Goal: Task Accomplishment & Management: Complete application form

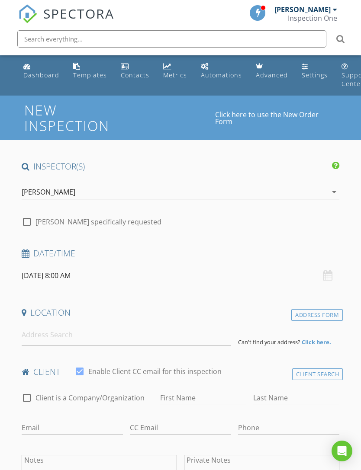
click at [54, 269] on input "08/28/2025 8:00 AM" at bounding box center [181, 275] width 318 height 21
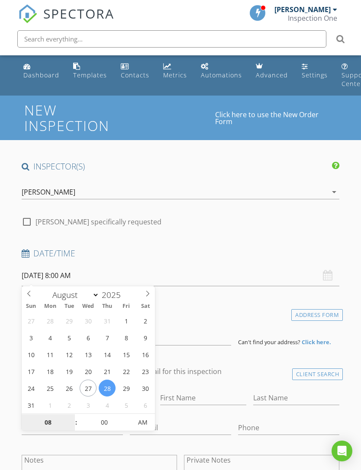
type input "08/30/2025 8:00 AM"
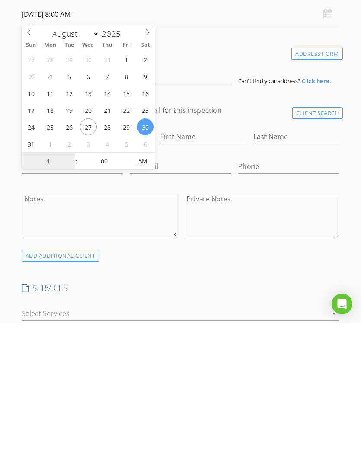
type input "10"
type input "[DATE] 10:00 AM"
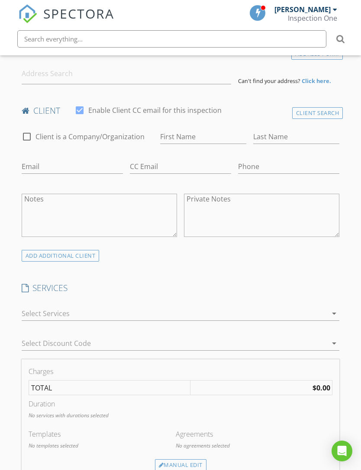
click at [240, 292] on div "SERVICES check_box_outline_blank 4 Point check_box_outline_blank Wind Mitigatio…" at bounding box center [180, 320] width 325 height 77
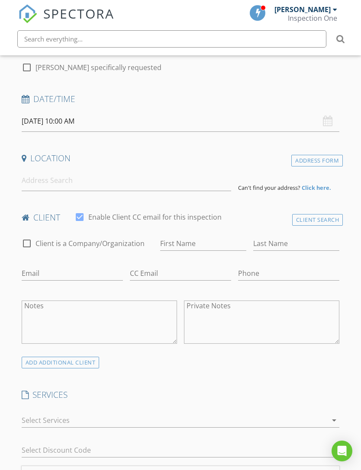
scroll to position [154, 0]
click at [75, 182] on input at bounding box center [126, 180] width 209 height 21
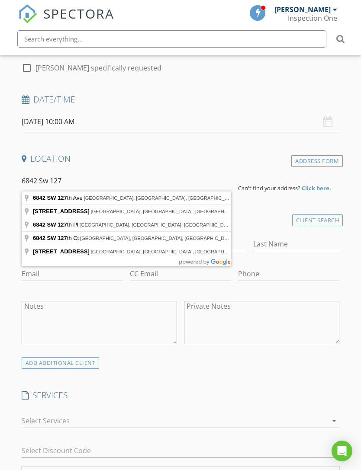
type input "6842 SW 127th Pl, Miami, FL, USA"
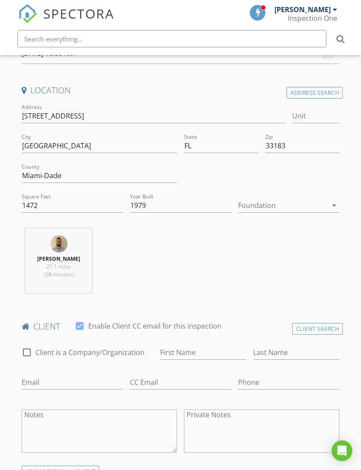
scroll to position [260, 0]
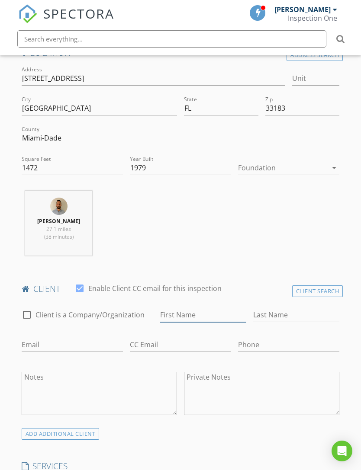
click at [193, 315] on input "First Name" at bounding box center [203, 315] width 86 height 14
type input "[PERSON_NAME]"
click at [283, 313] on input "Last Name" at bounding box center [296, 315] width 86 height 14
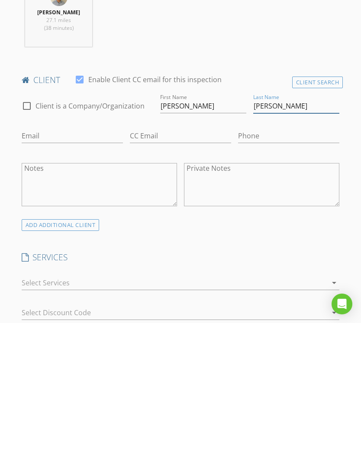
scroll to position [332, 0]
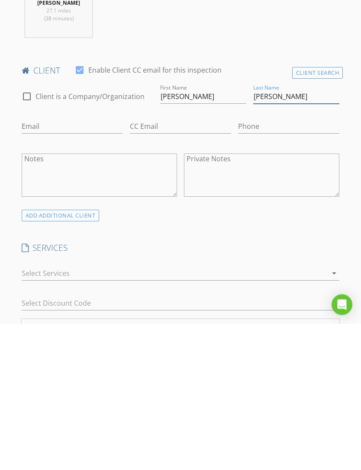
type input "Garcia"
click at [329, 415] on icon "arrow_drop_down" at bounding box center [334, 420] width 10 height 10
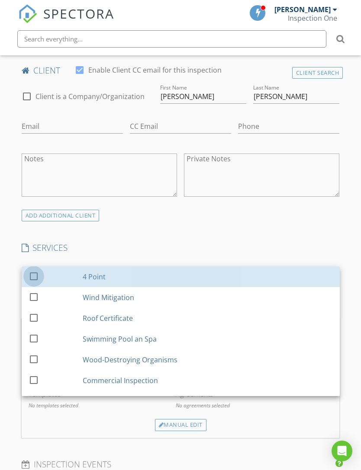
click at [35, 271] on div at bounding box center [33, 276] width 15 height 15
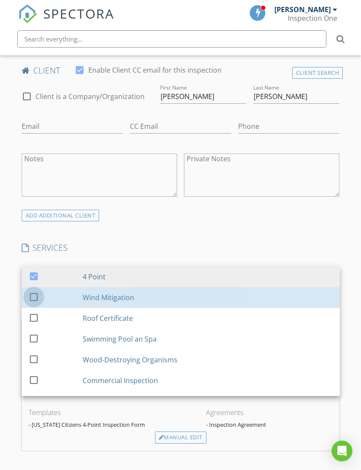
click at [35, 291] on div at bounding box center [33, 296] width 15 height 15
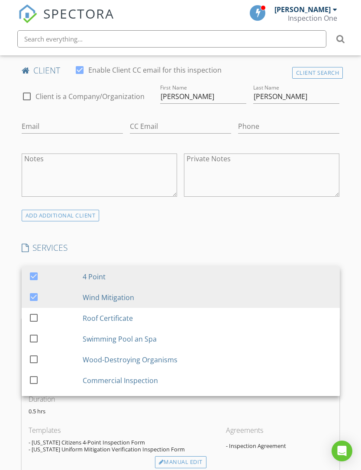
click at [204, 226] on div "INSPECTOR(S) check_box Jendrich Valedon PRIMARY Jendrich Valedon arrow_drop_dow…" at bounding box center [180, 369] width 325 height 1373
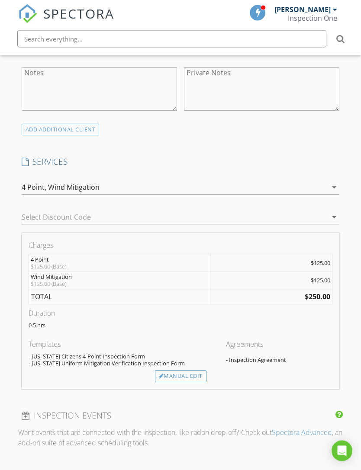
scroll to position [564, 0]
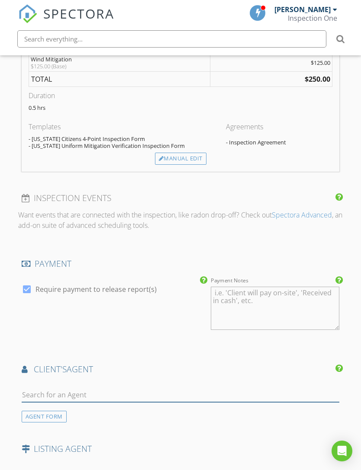
click at [192, 393] on input "text" at bounding box center [181, 395] width 318 height 14
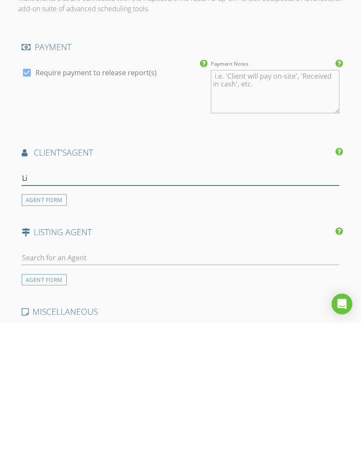
type input "Lil"
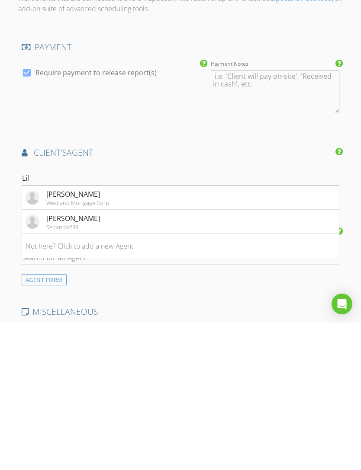
click at [185, 357] on li "Lilivett [PERSON_NAME] Sebanda#39" at bounding box center [180, 369] width 317 height 24
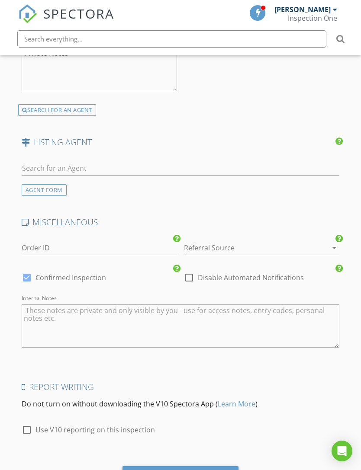
scroll to position [1270, 0]
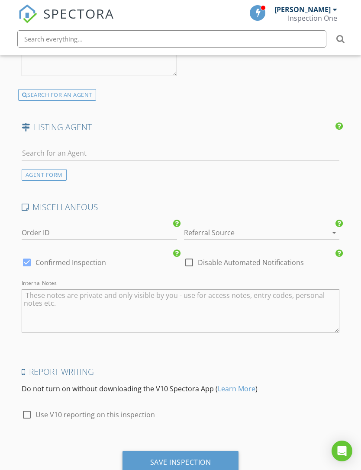
click at [207, 464] on div "Save Inspection" at bounding box center [180, 462] width 116 height 23
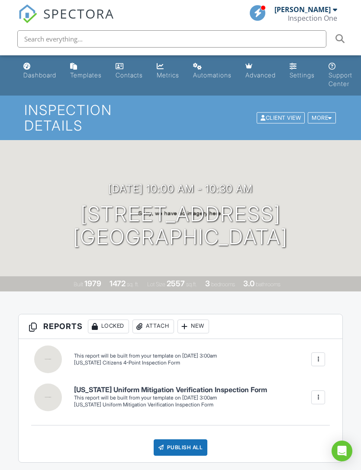
click at [39, 75] on div "Dashboard" at bounding box center [39, 74] width 33 height 7
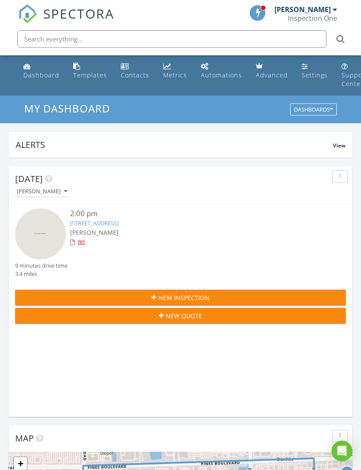
click at [336, 18] on div "Inspection One" at bounding box center [312, 18] width 49 height 9
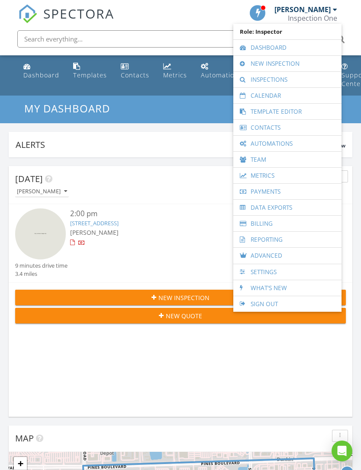
click at [293, 78] on link "Inspections" at bounding box center [286, 80] width 99 height 16
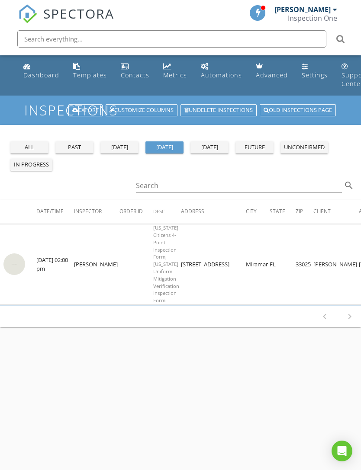
click at [124, 149] on div "yesterday" at bounding box center [119, 147] width 31 height 9
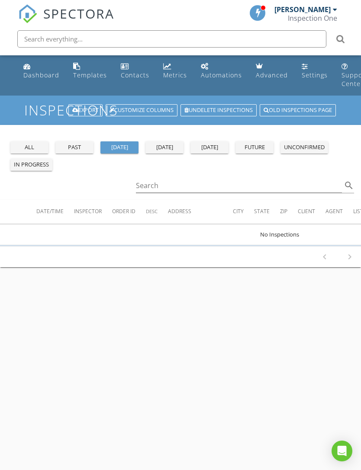
click at [78, 146] on div "past" at bounding box center [74, 147] width 31 height 9
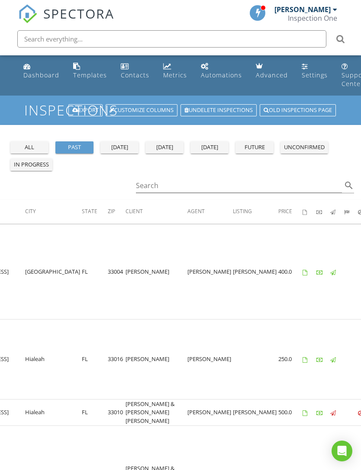
scroll to position [0, 220]
click at [42, 71] on div "Dashboard" at bounding box center [41, 75] width 36 height 8
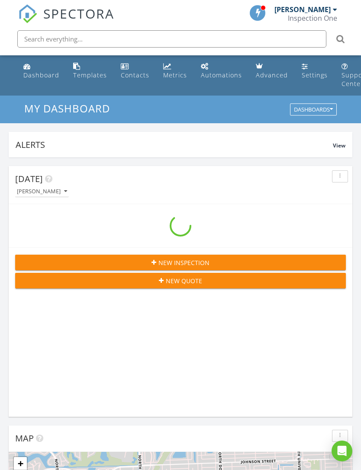
scroll to position [1479, 361]
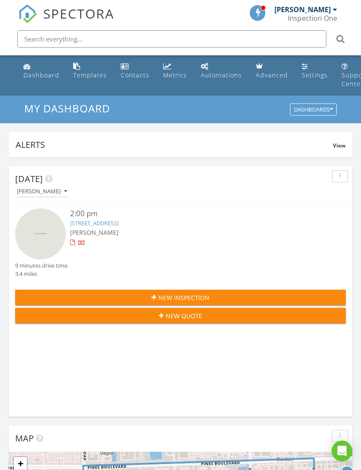
click at [325, 11] on div "[PERSON_NAME]" at bounding box center [302, 9] width 56 height 9
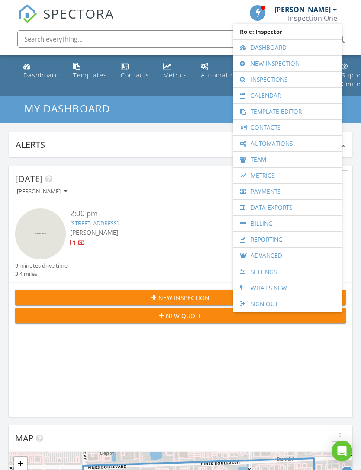
click at [299, 62] on link "New Inspection" at bounding box center [286, 64] width 99 height 16
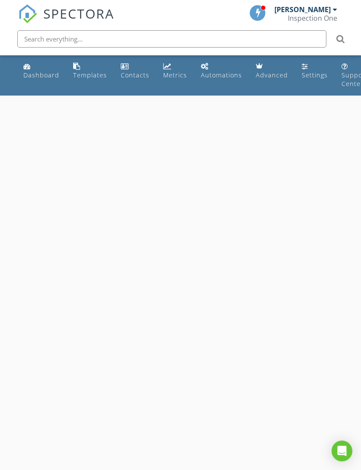
select select "7"
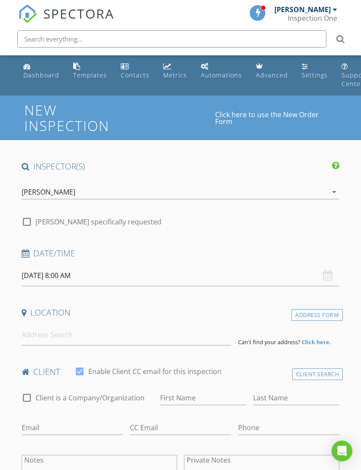
click at [54, 275] on input "[DATE] 8:00 AM" at bounding box center [181, 275] width 318 height 21
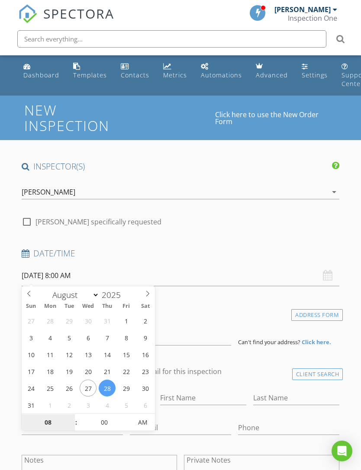
type input "[DATE] 8:00 AM"
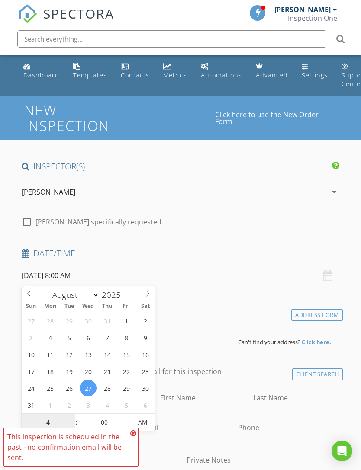
scroll to position [114, 0]
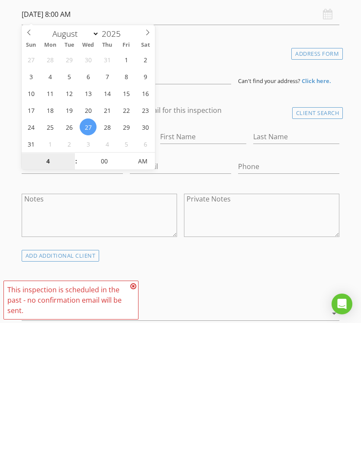
type input "04"
type input "[DATE] 4:00 PM"
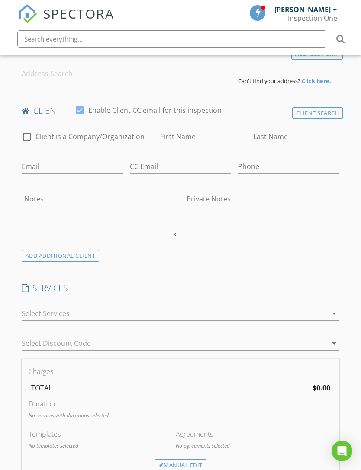
click at [213, 280] on div "INSPECTOR(S) check_box [PERSON_NAME] PRIMARY [PERSON_NAME] arrow_drop_down chec…" at bounding box center [180, 479] width 325 height 1159
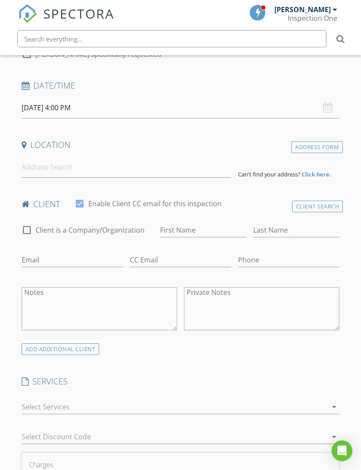
scroll to position [165, 0]
click at [66, 166] on input at bounding box center [126, 167] width 209 height 21
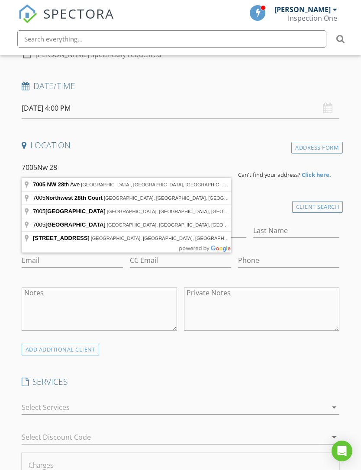
type input "[STREET_ADDRESS]"
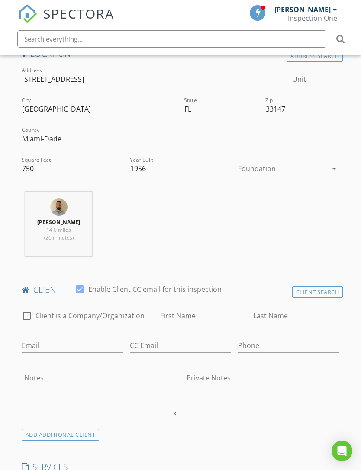
scroll to position [272, 0]
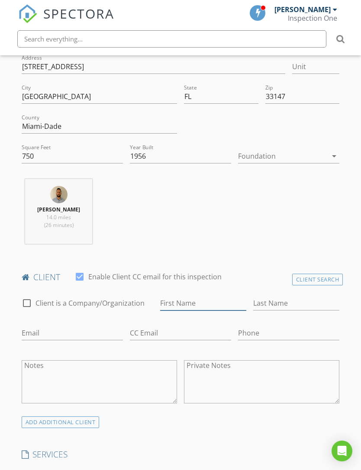
click at [199, 296] on input "First Name" at bounding box center [203, 303] width 86 height 14
type input "Yudiel"
click at [284, 304] on input "Last Name" at bounding box center [296, 303] width 86 height 14
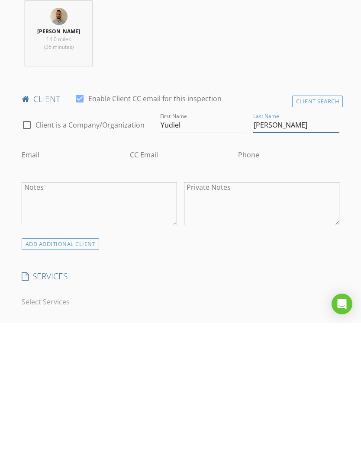
type input "[PERSON_NAME]"
click at [335, 444] on icon "arrow_drop_down" at bounding box center [334, 449] width 10 height 10
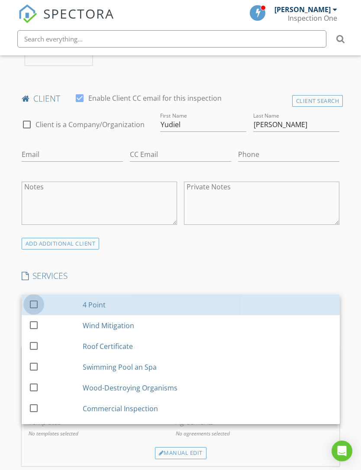
click at [35, 304] on div at bounding box center [33, 304] width 15 height 15
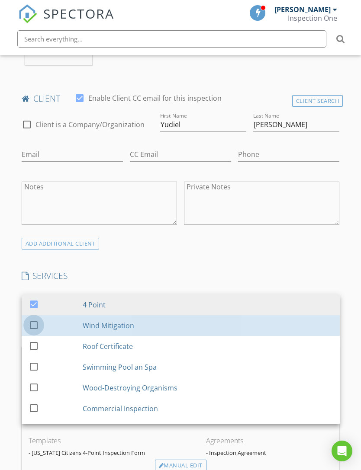
click at [34, 323] on div at bounding box center [33, 324] width 15 height 15
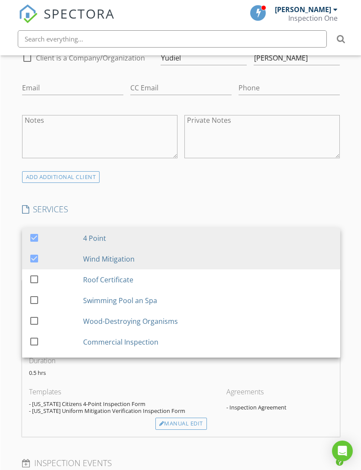
scroll to position [521, 0]
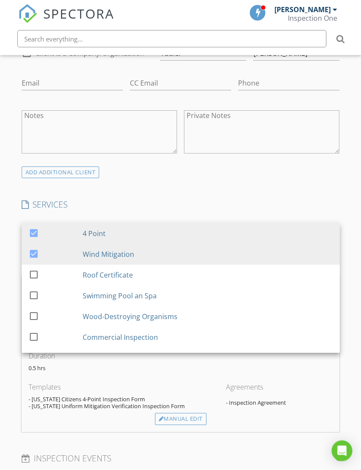
click at [326, 374] on div "0.5 hrs" at bounding box center [181, 372] width 304 height 14
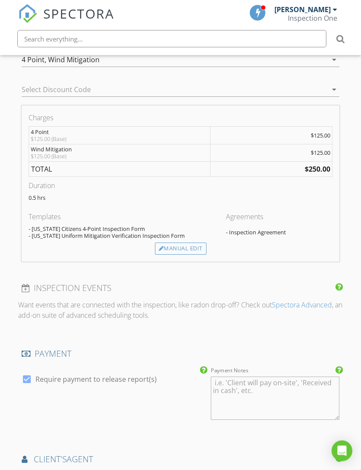
scroll to position [723, 0]
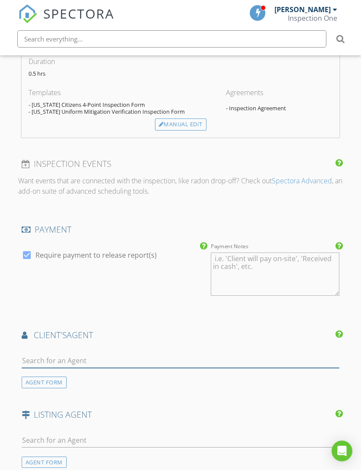
click at [198, 355] on input "text" at bounding box center [181, 361] width 318 height 14
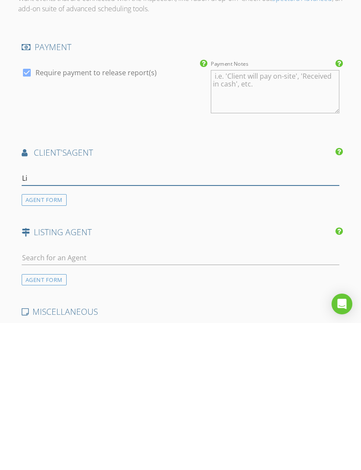
type input "Lil"
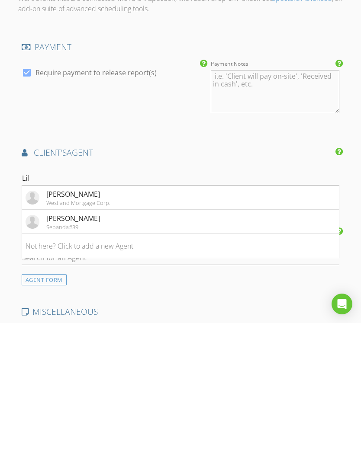
click at [100, 357] on li "Lilivett Zamora Sebanda#39" at bounding box center [180, 369] width 317 height 24
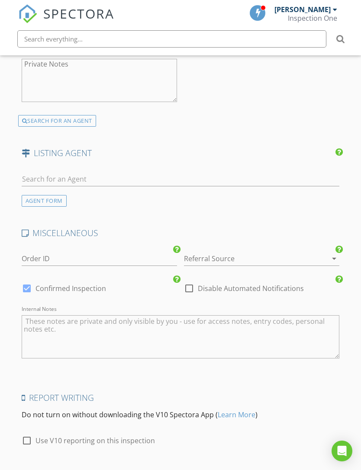
scroll to position [1270, 0]
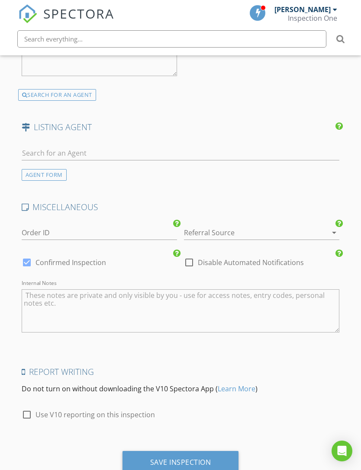
click at [207, 458] on div "Save Inspection" at bounding box center [180, 462] width 61 height 9
